Goal: Contribute content: Add original content to the website for others to see

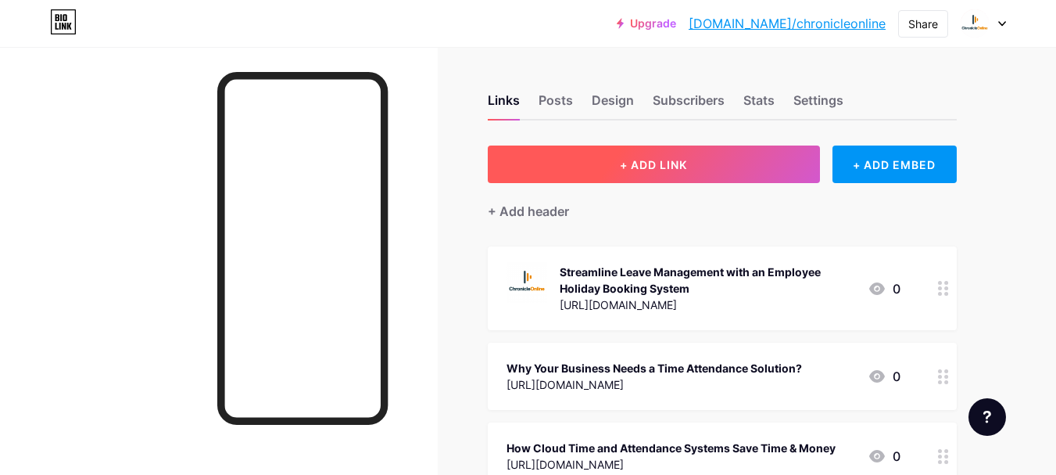
click at [683, 163] on span "+ ADD LINK" at bounding box center [653, 164] width 67 height 13
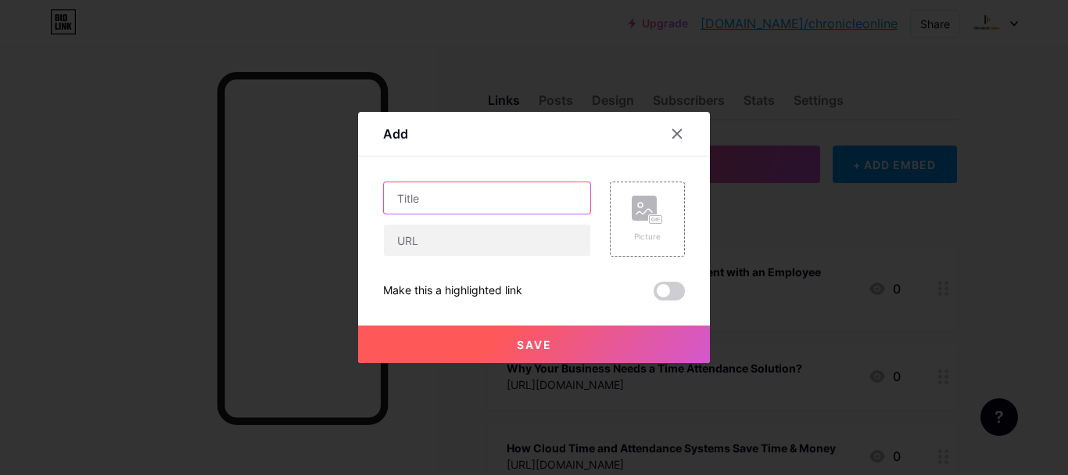
click at [441, 205] on input "text" at bounding box center [487, 197] width 206 height 31
paste input "[URL][DOMAIN_NAME]"
type input "[URL][DOMAIN_NAME]"
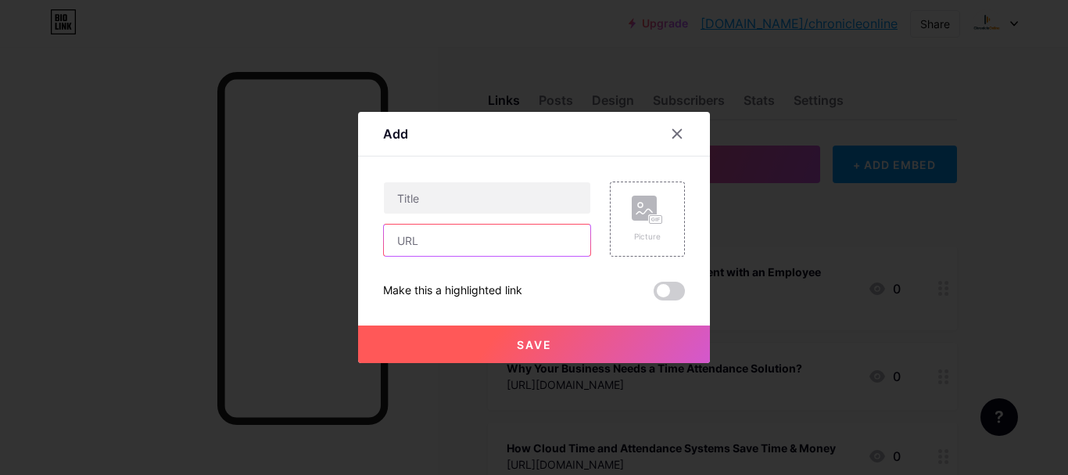
click at [424, 231] on input "text" at bounding box center [487, 239] width 206 height 31
paste input "[URL][DOMAIN_NAME]"
type input "[URL][DOMAIN_NAME]"
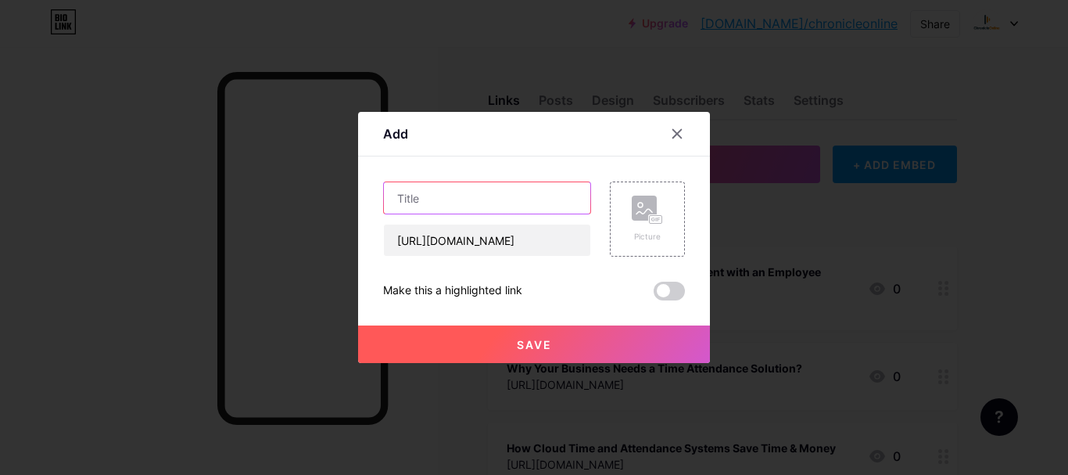
scroll to position [0, 0]
click at [431, 206] on input "text" at bounding box center [487, 197] width 206 height 31
paste input "[URL][DOMAIN_NAME]"
type input "[URL][DOMAIN_NAME]"
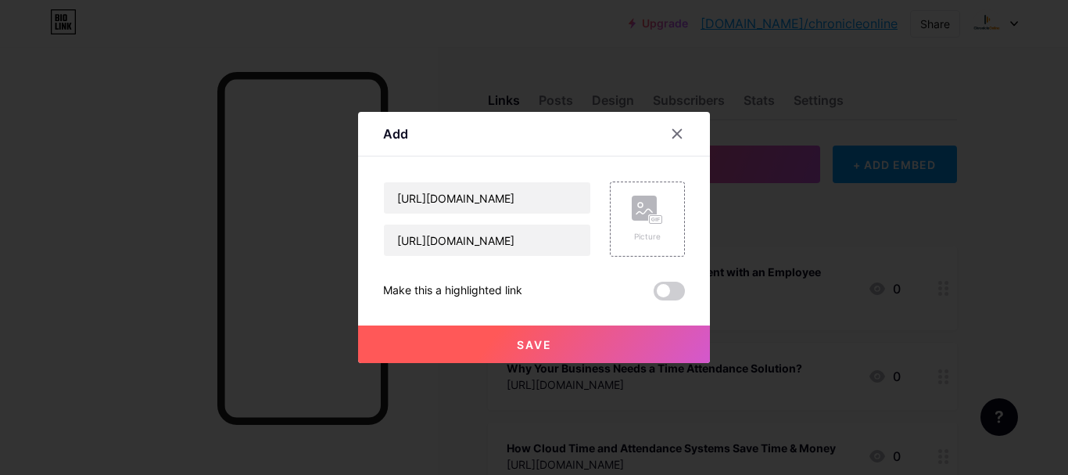
click at [536, 342] on span "Save" at bounding box center [534, 344] width 35 height 13
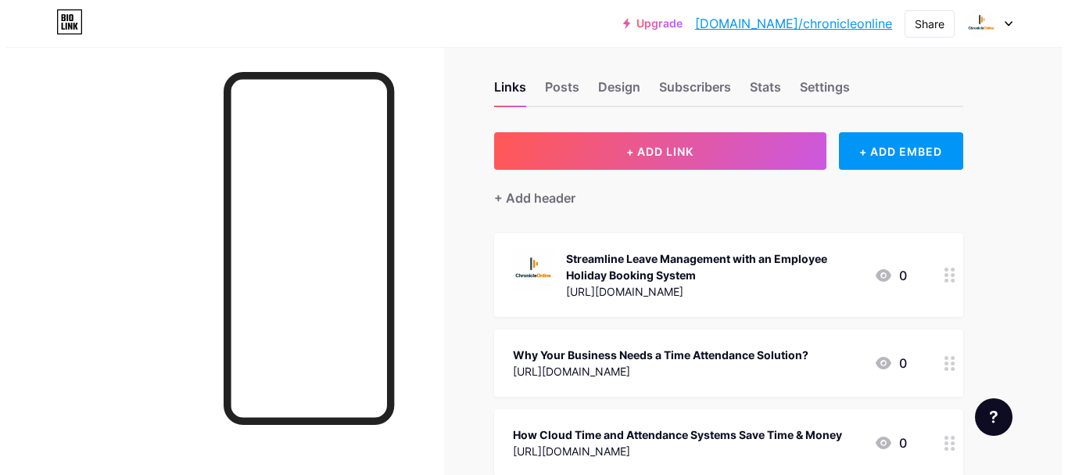
scroll to position [0, 0]
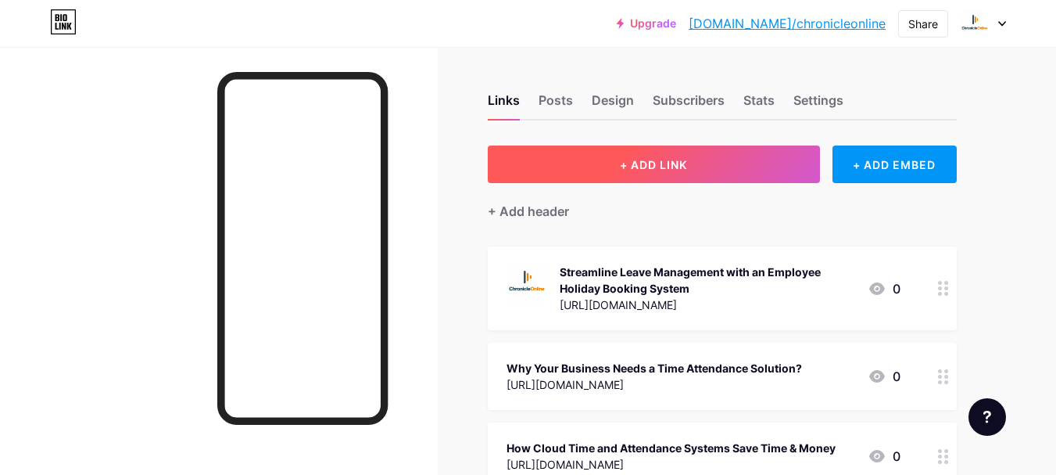
click at [679, 168] on span "+ ADD LINK" at bounding box center [653, 164] width 67 height 13
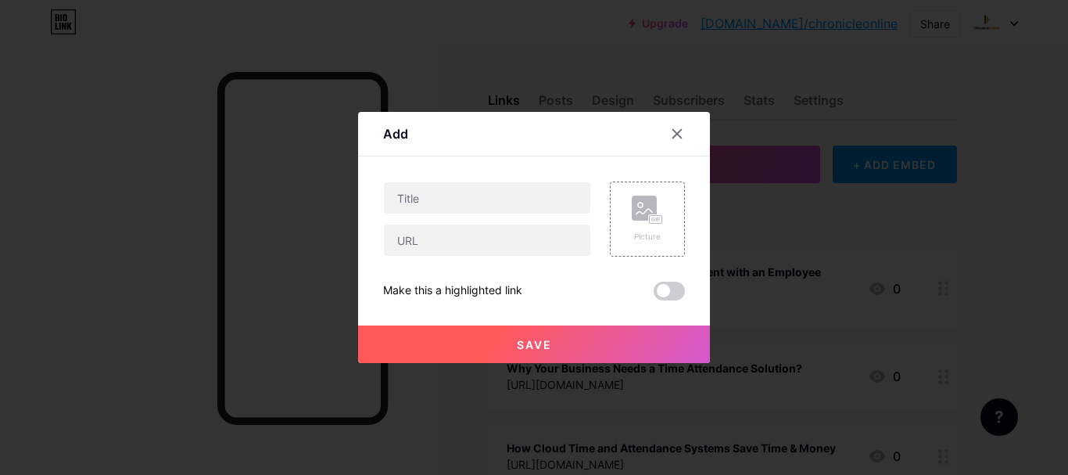
click at [421, 256] on div "Picture Make this a highlighted link Save" at bounding box center [534, 240] width 302 height 119
click at [418, 241] on input "text" at bounding box center [487, 239] width 206 height 31
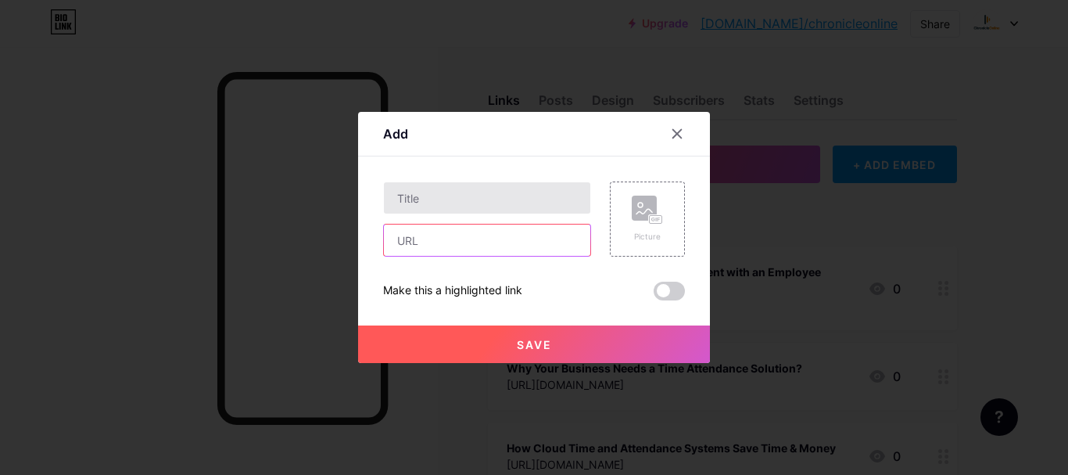
paste input "[URL][DOMAIN_NAME]"
type input "[URL][DOMAIN_NAME]"
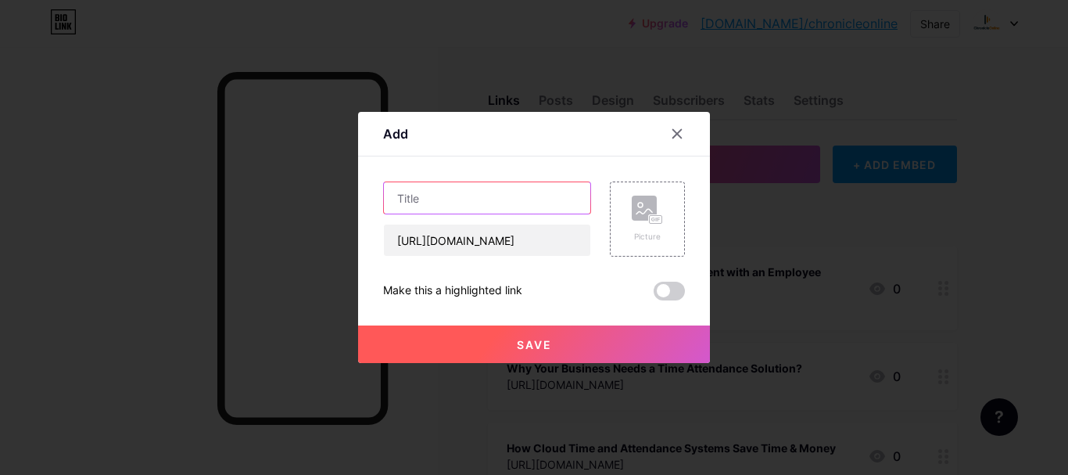
click at [450, 188] on input "text" at bounding box center [487, 197] width 206 height 31
paste input "Why UK Offices Choose Online Payroll Software Solutions"
type input "Why UK Offices Choose Online Payroll Software Solutions"
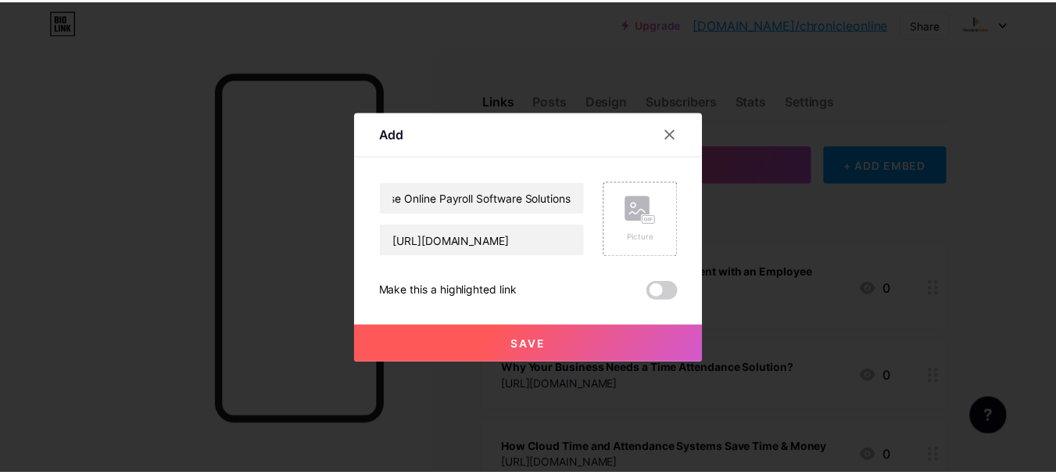
scroll to position [0, 0]
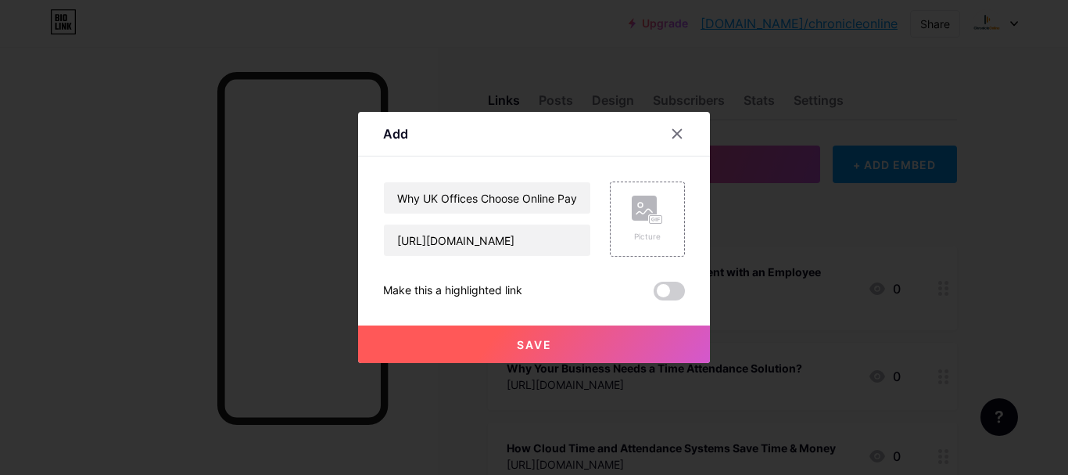
click at [522, 354] on button "Save" at bounding box center [534, 344] width 352 height 38
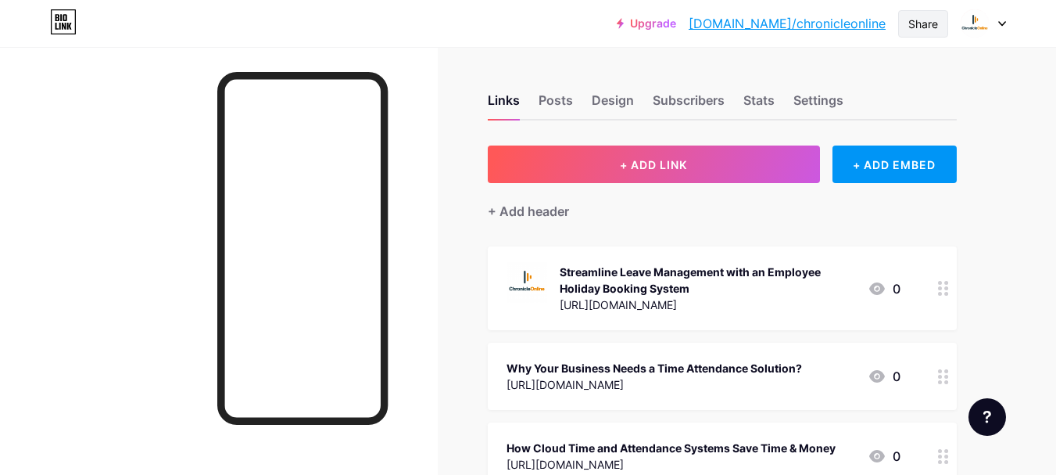
click at [909, 24] on div "Share" at bounding box center [924, 24] width 30 height 16
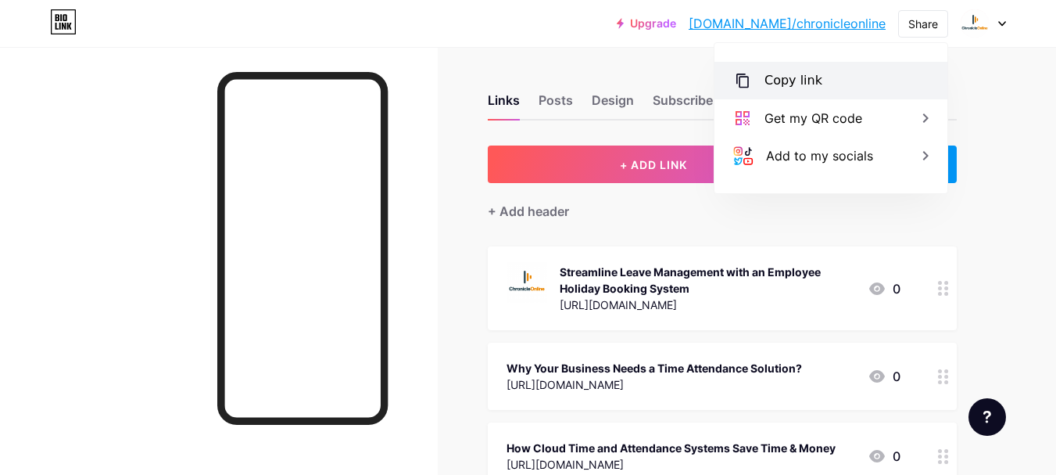
click at [820, 77] on div "Copy link" at bounding box center [831, 81] width 233 height 38
